Goal: Navigation & Orientation: Find specific page/section

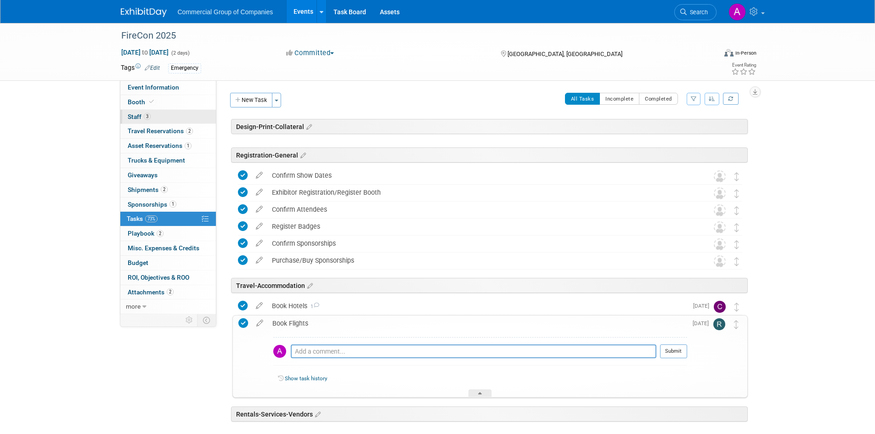
click at [137, 120] on span "Staff 3" at bounding box center [139, 116] width 23 height 7
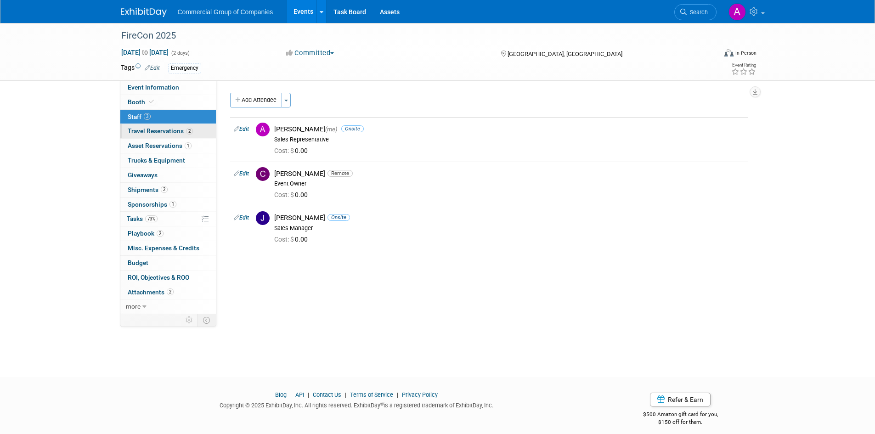
click at [139, 130] on span "Travel Reservations 2" at bounding box center [160, 130] width 65 height 7
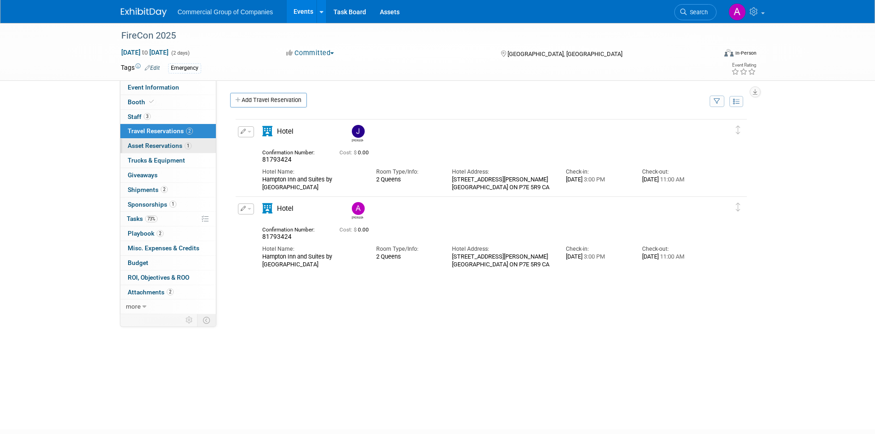
click at [141, 146] on span "Asset Reservations 1" at bounding box center [160, 145] width 64 height 7
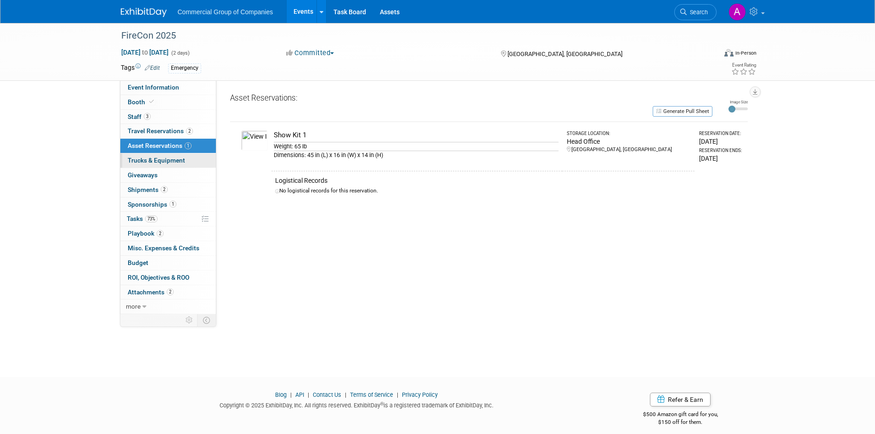
click at [143, 159] on span "Trucks & Equipment" at bounding box center [156, 160] width 57 height 7
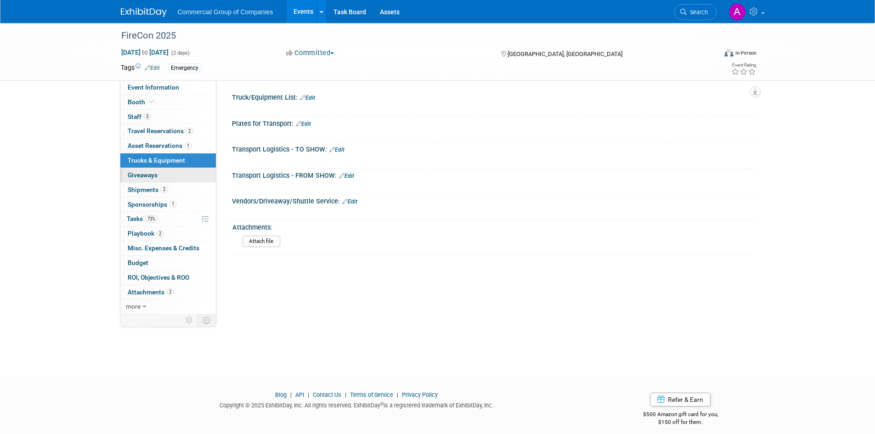
click at [147, 173] on span "Giveaways 0" at bounding box center [143, 174] width 30 height 7
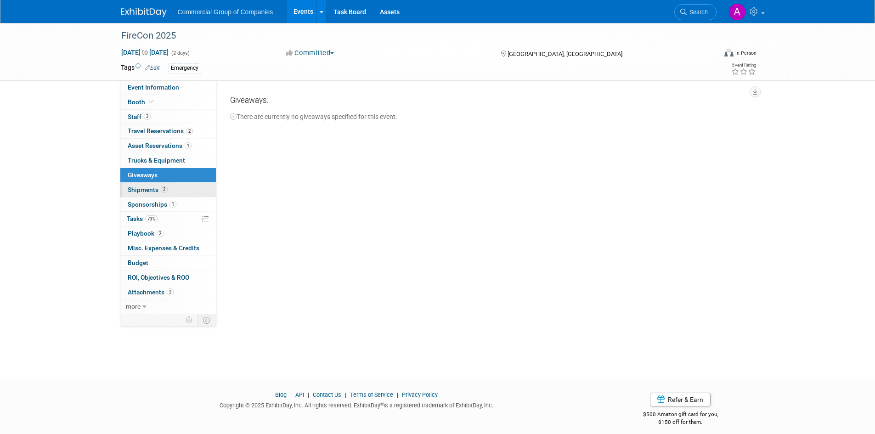
click at [147, 187] on span "Shipments 2" at bounding box center [148, 189] width 40 height 7
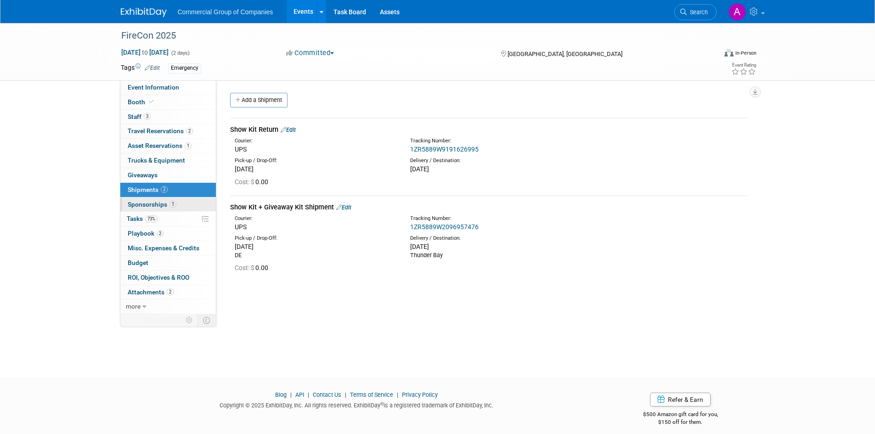
click at [149, 202] on span "Sponsorships 1" at bounding box center [152, 204] width 49 height 7
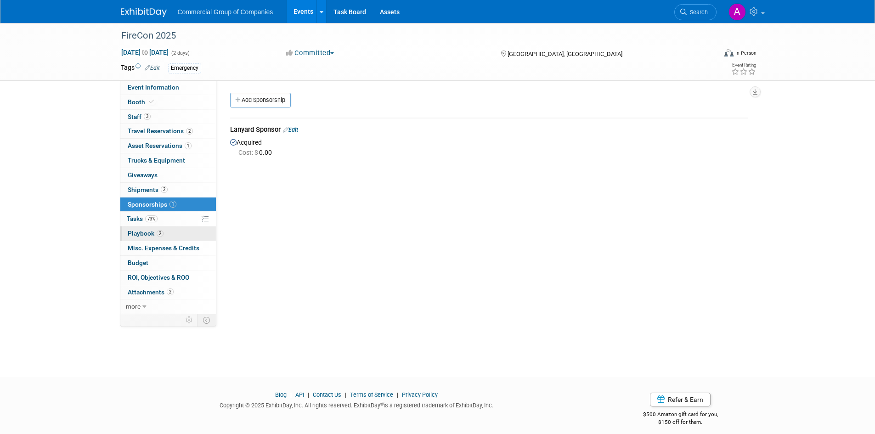
click at [136, 232] on span "Playbook 2" at bounding box center [146, 233] width 36 height 7
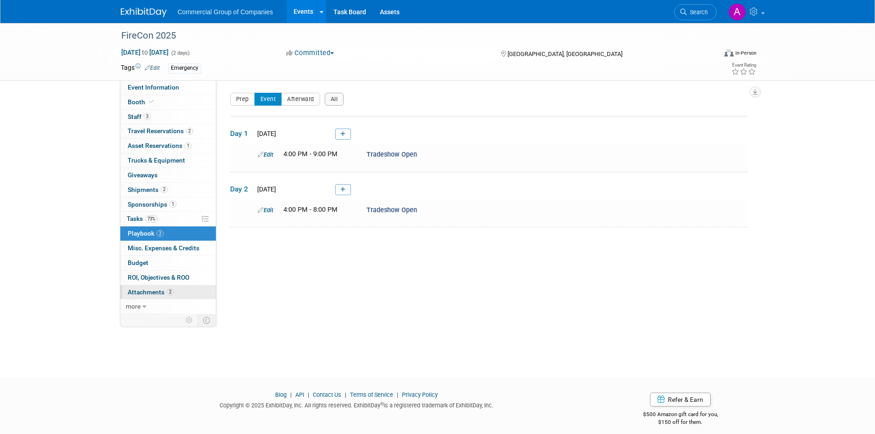
click at [146, 290] on span "Attachments 2" at bounding box center [151, 291] width 46 height 7
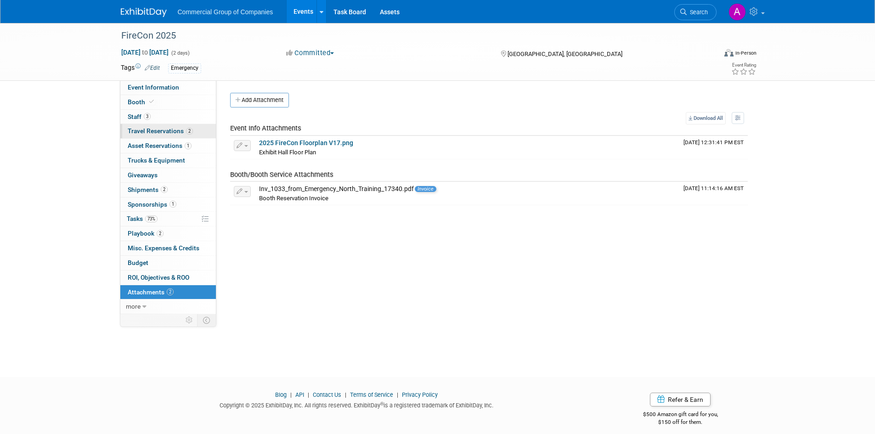
click at [141, 129] on span "Travel Reservations 2" at bounding box center [160, 130] width 65 height 7
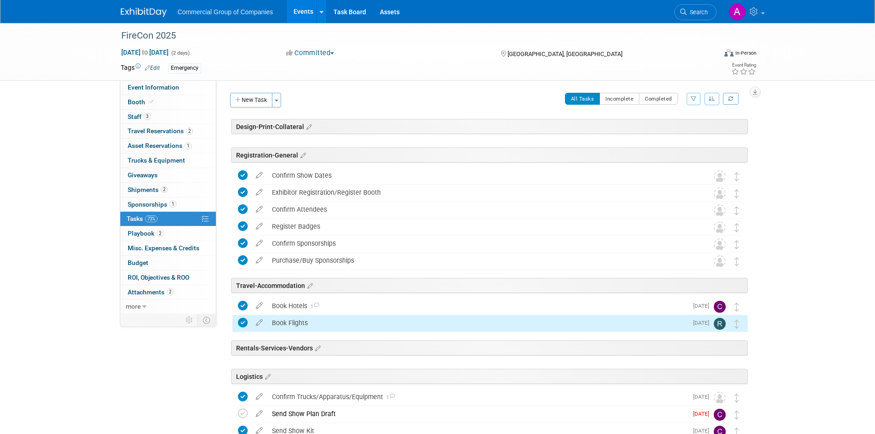
scroll to position [165, 0]
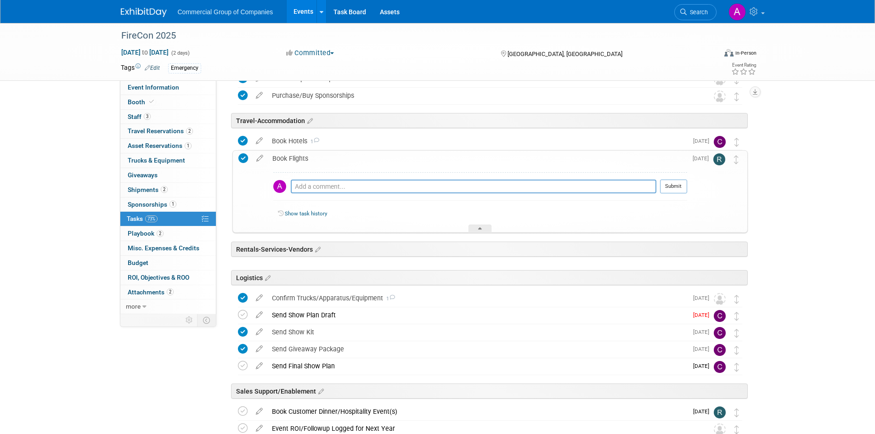
click at [716, 161] on img at bounding box center [719, 159] width 12 height 12
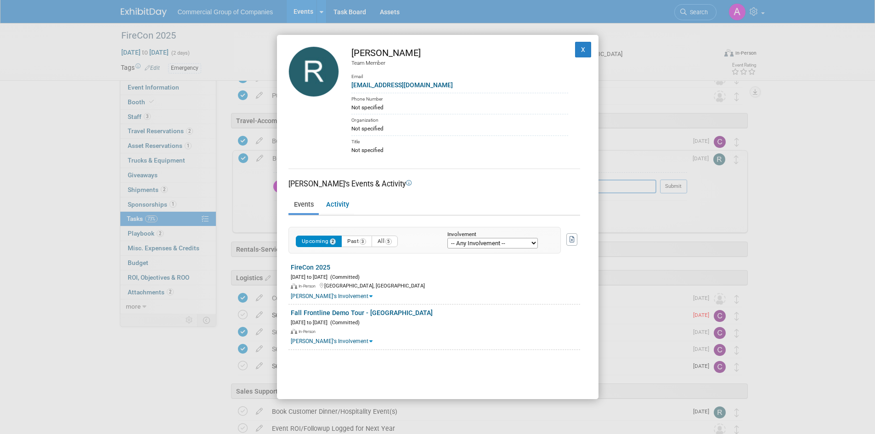
click at [734, 381] on div "Richard Gale Team Member Email rgale@comtruck.ca Phone Number Not specified Org…" at bounding box center [437, 217] width 875 height 434
click at [531, 379] on div "Richard Gale Team Member Email rgale@comtruck.ca Phone Number Not specified Org…" at bounding box center [437, 217] width 321 height 365
